Goal: Find specific page/section: Find specific page/section

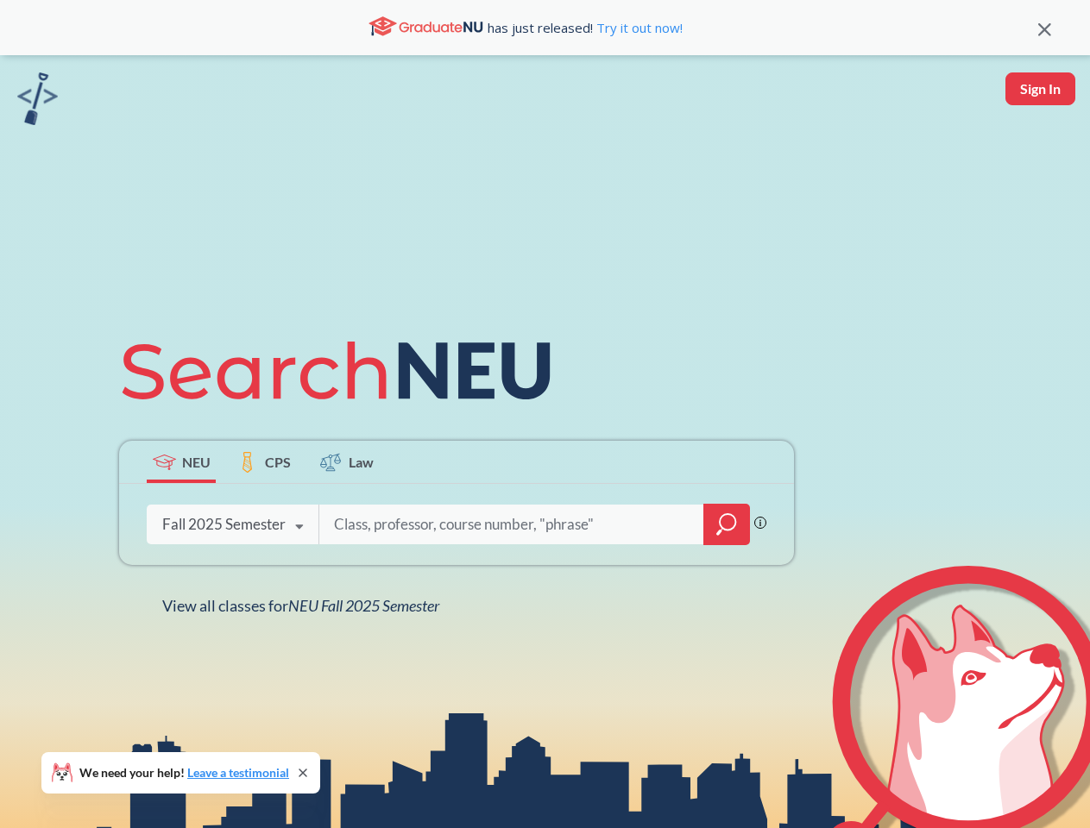
click at [544, 414] on icon at bounding box center [344, 371] width 450 height 97
click at [1044, 28] on icon at bounding box center [1044, 29] width 13 height 13
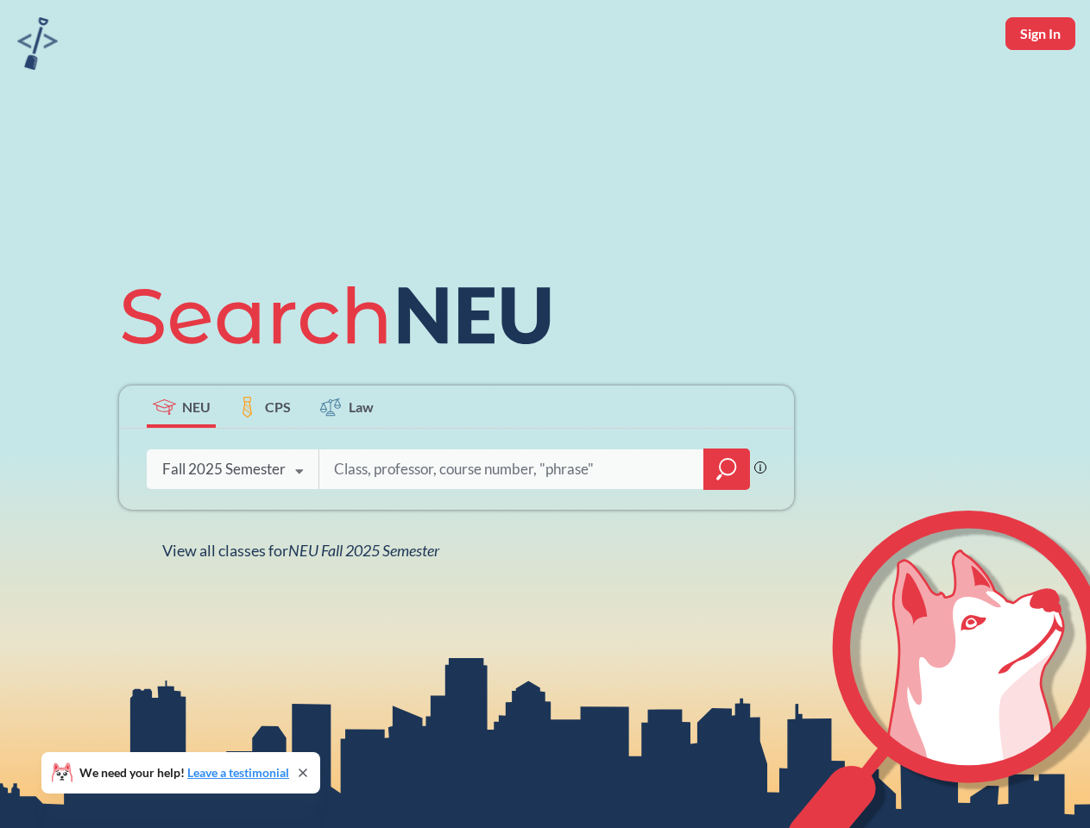
click at [1040, 89] on div "NEU CPS Law Phrase search guarantees the exact search appears in the results. E…" at bounding box center [545, 414] width 1090 height 828
click at [181, 462] on div "Fall 2025 Semester" at bounding box center [223, 469] width 123 height 19
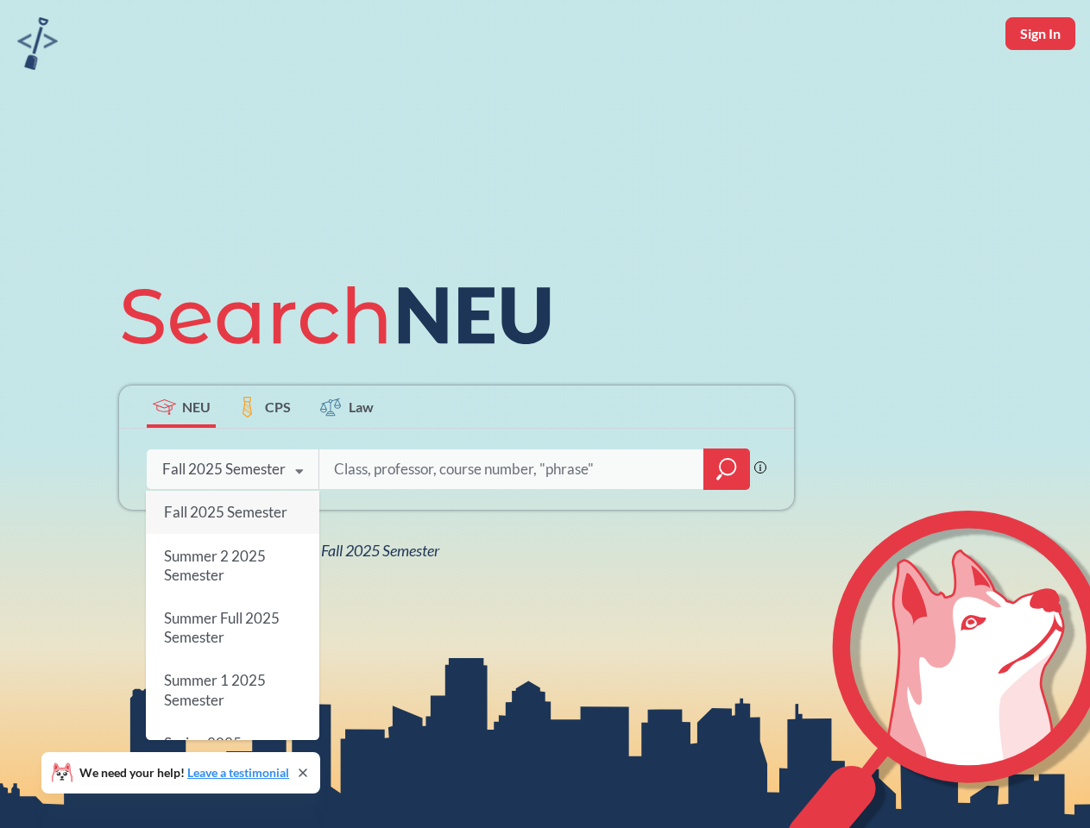
click at [264, 462] on div "Fall 2025 Semester" at bounding box center [223, 469] width 123 height 19
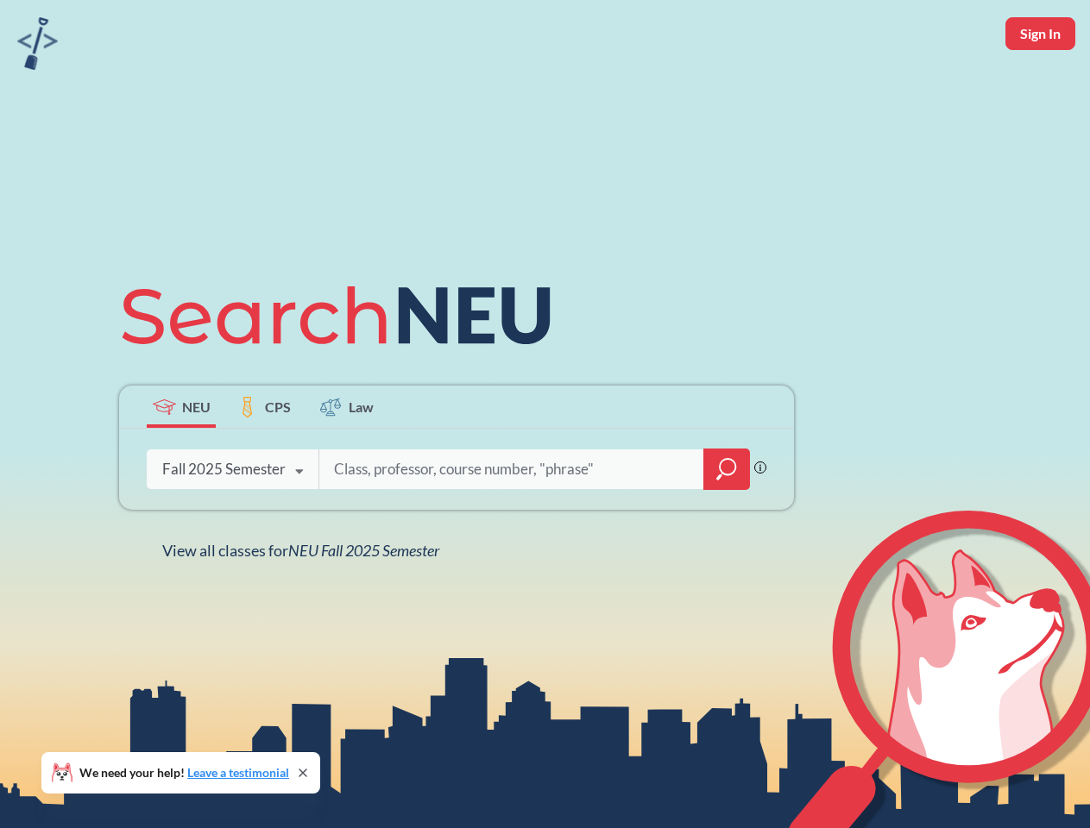
click at [347, 462] on input "search" at bounding box center [511, 469] width 359 height 36
click at [726, 525] on div "NEU CPS Law Phrase search guarantees the exact search appears in the results. E…" at bounding box center [456, 413] width 695 height 293
click at [232, 525] on div "NEU CPS Law Phrase search guarantees the exact search appears in the results. E…" at bounding box center [456, 413] width 695 height 293
click at [299, 527] on div "NEU CPS Law Phrase search guarantees the exact search appears in the results. E…" at bounding box center [456, 413] width 695 height 293
click at [305, 606] on div "NEU CPS Law Phrase search guarantees the exact search appears in the results. E…" at bounding box center [545, 414] width 1090 height 828
